Goal: Transaction & Acquisition: Purchase product/service

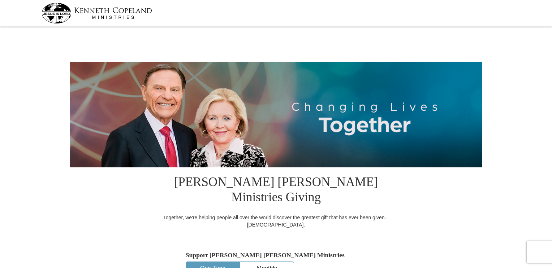
select select "TX"
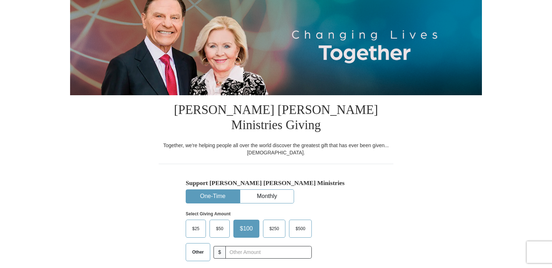
scroll to position [108, 0]
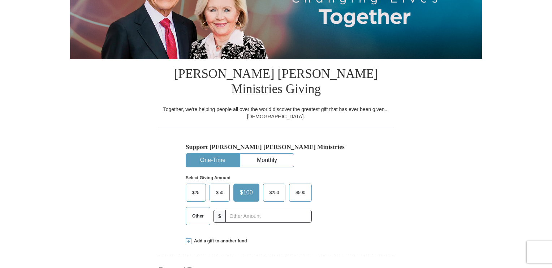
click at [196, 187] on span "$25" at bounding box center [196, 192] width 14 height 11
click at [0, 0] on input "$25" at bounding box center [0, 0] width 0 height 0
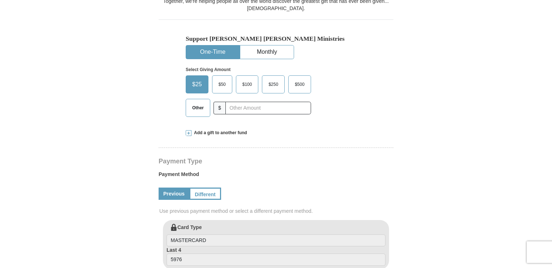
scroll to position [253, 0]
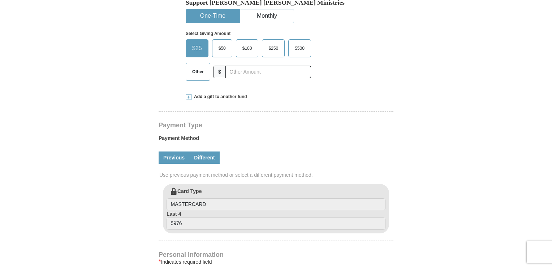
click at [208, 152] on link "Different" at bounding box center [204, 158] width 30 height 12
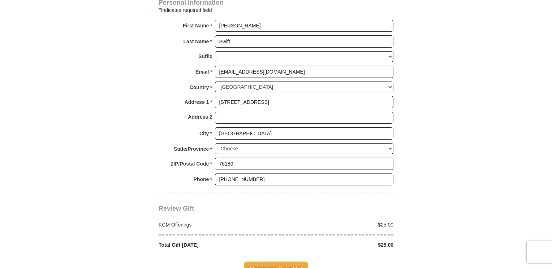
scroll to position [614, 0]
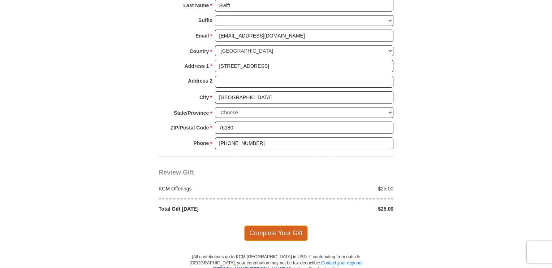
click at [299, 226] on span "Complete Your Gift" at bounding box center [276, 233] width 64 height 15
